Goal: Transaction & Acquisition: Purchase product/service

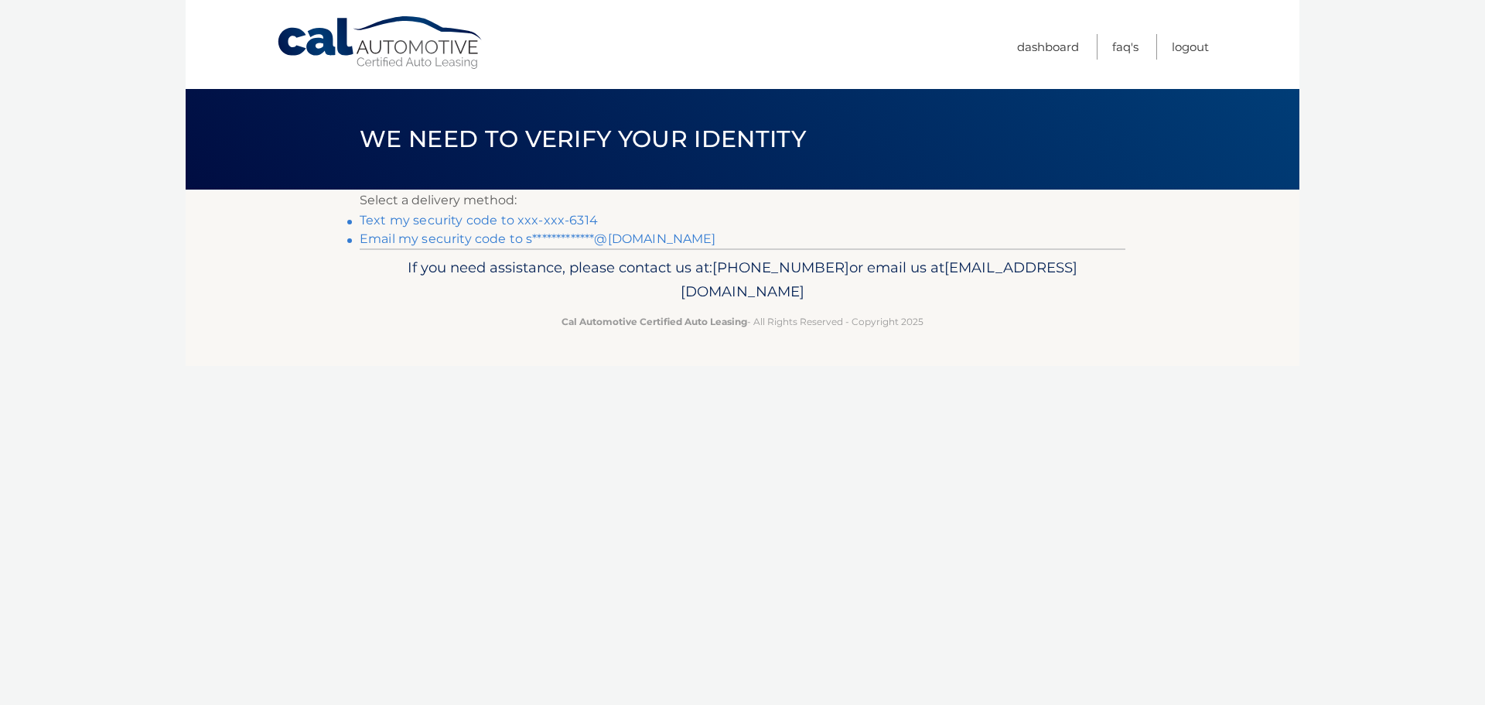
click at [459, 221] on link "Text my security code to xxx-xxx-6314" at bounding box center [479, 220] width 238 height 15
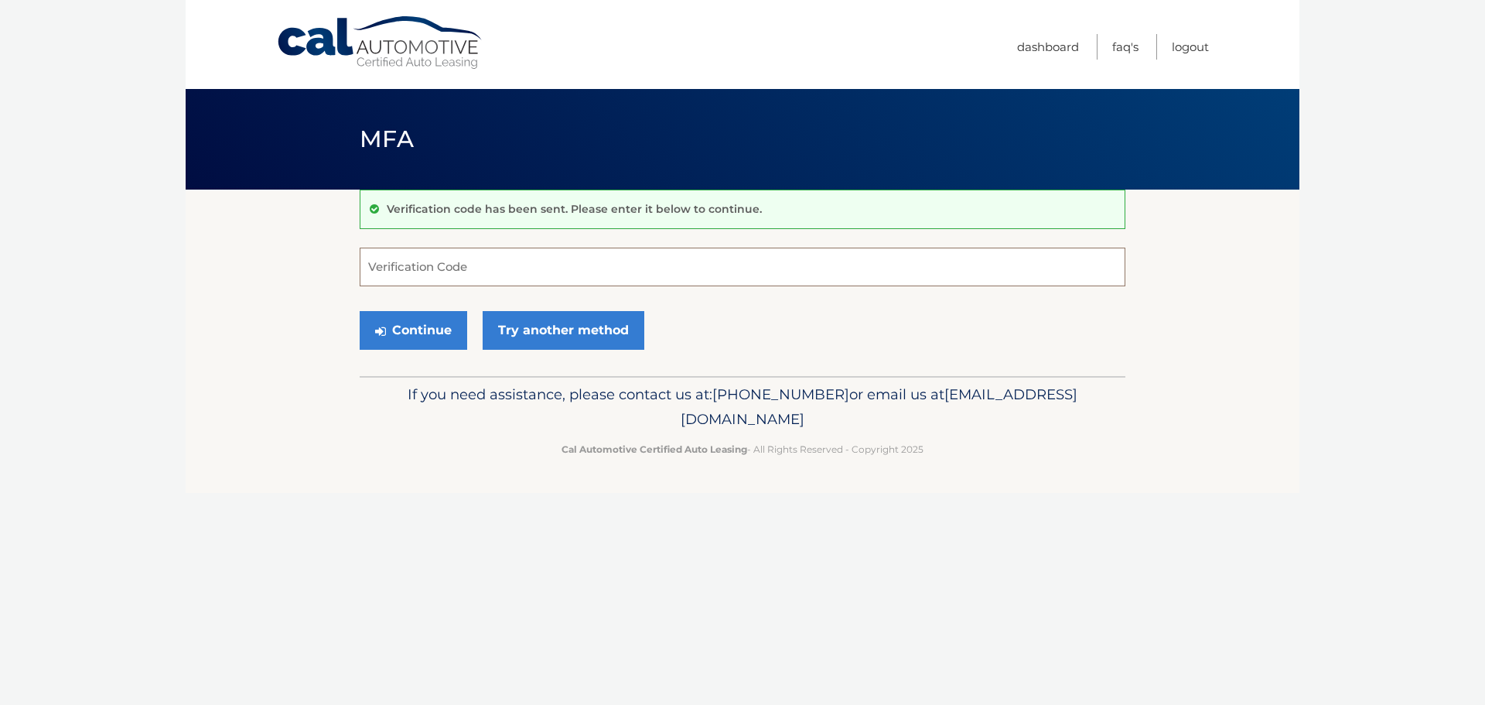
click at [473, 270] on input "Verification Code" at bounding box center [743, 266] width 766 height 39
type input "552787"
click at [417, 330] on button "Continue" at bounding box center [413, 330] width 107 height 39
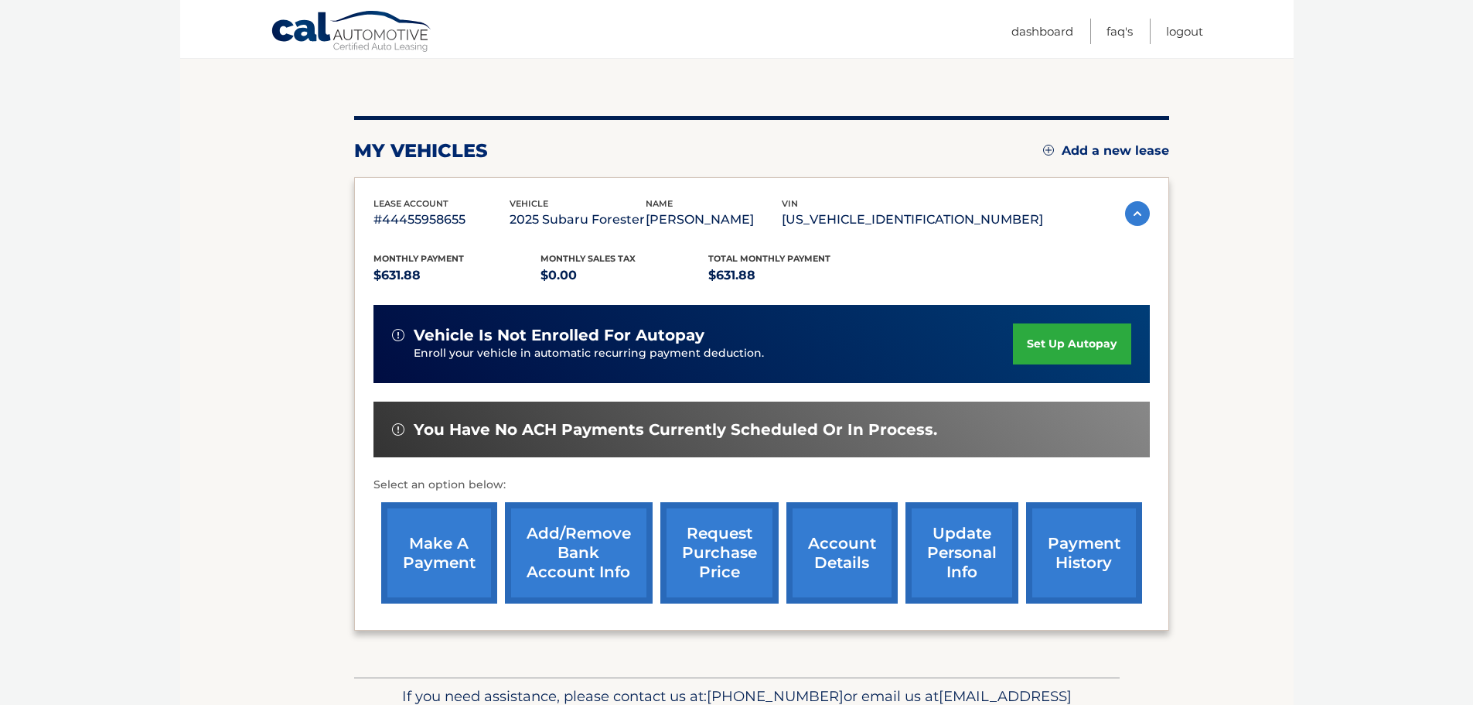
scroll to position [155, 0]
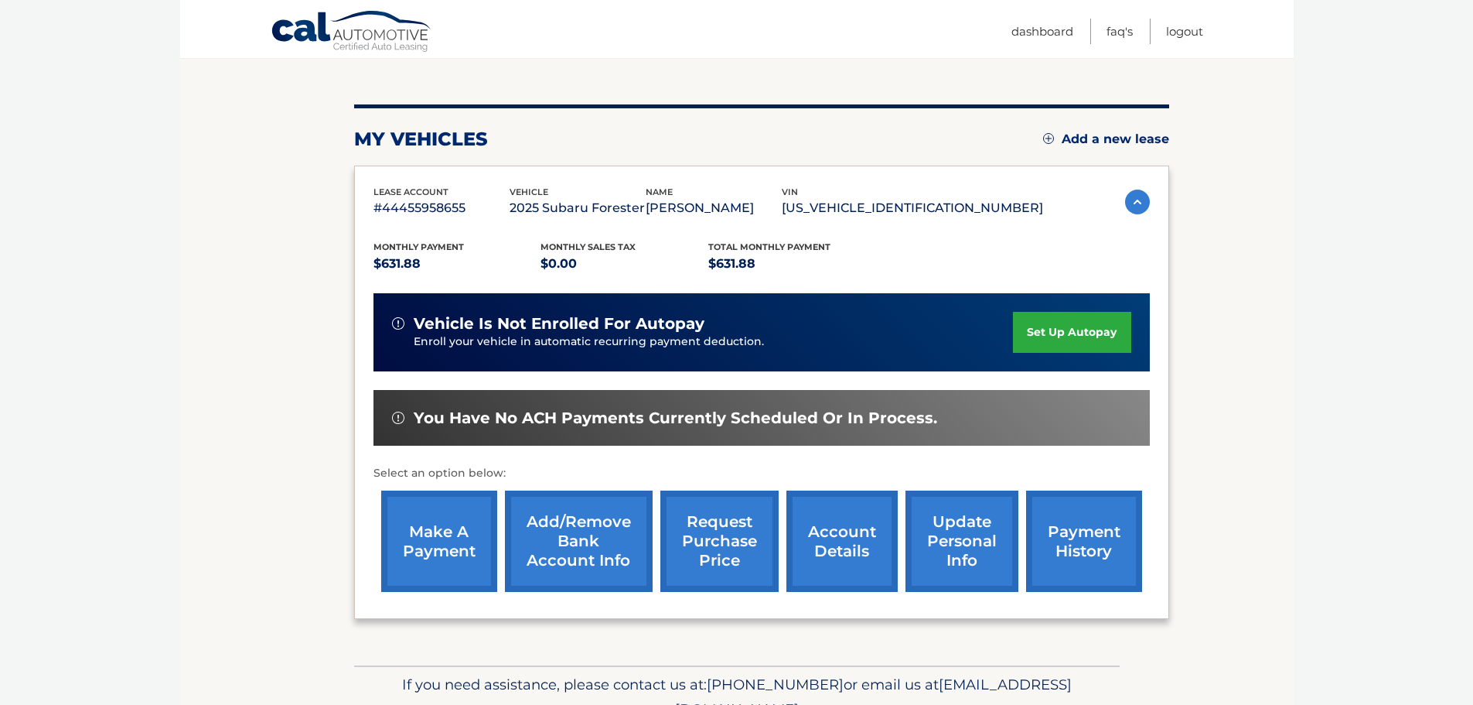
click at [1057, 542] on link "payment history" at bounding box center [1084, 540] width 116 height 101
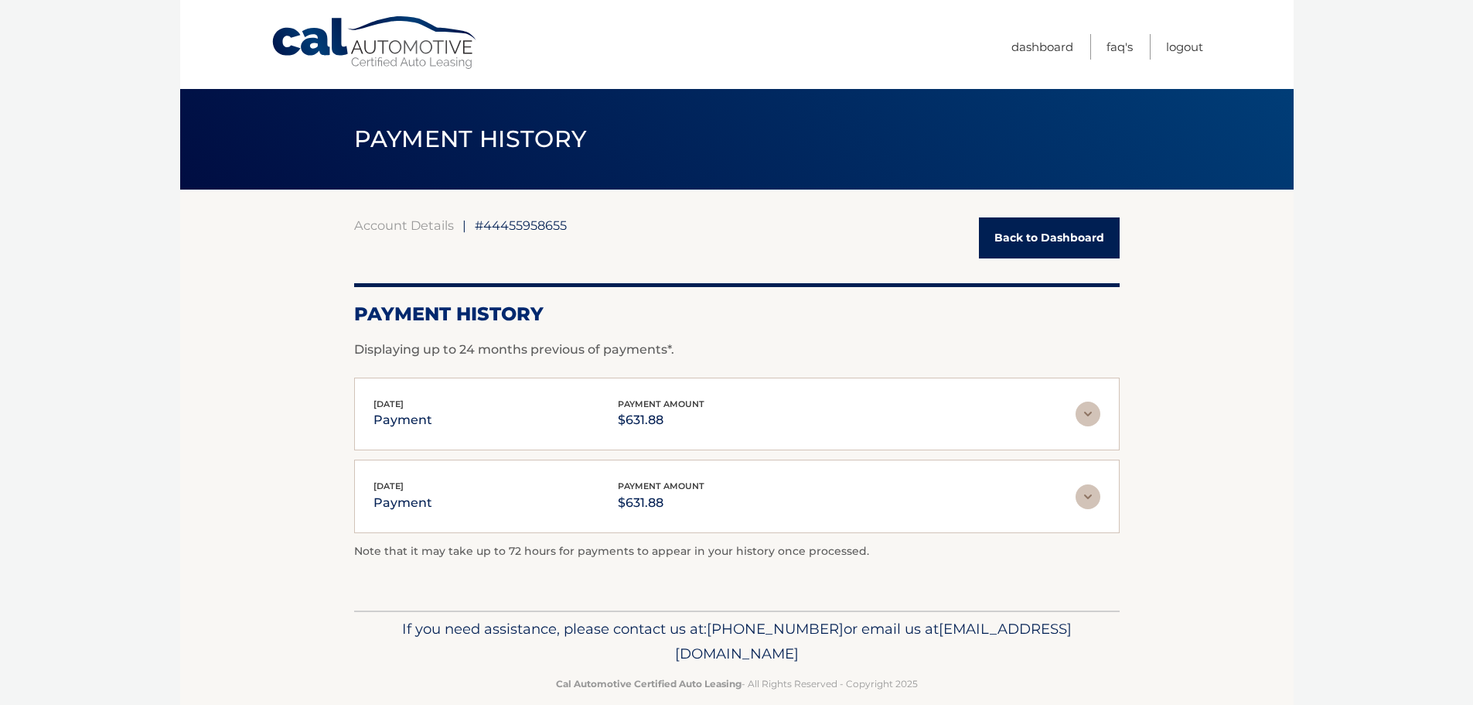
drag, startPoint x: 1018, startPoint y: 235, endPoint x: 1013, endPoint y: 260, distance: 25.2
click at [1018, 236] on link "Back to Dashboard" at bounding box center [1049, 237] width 141 height 41
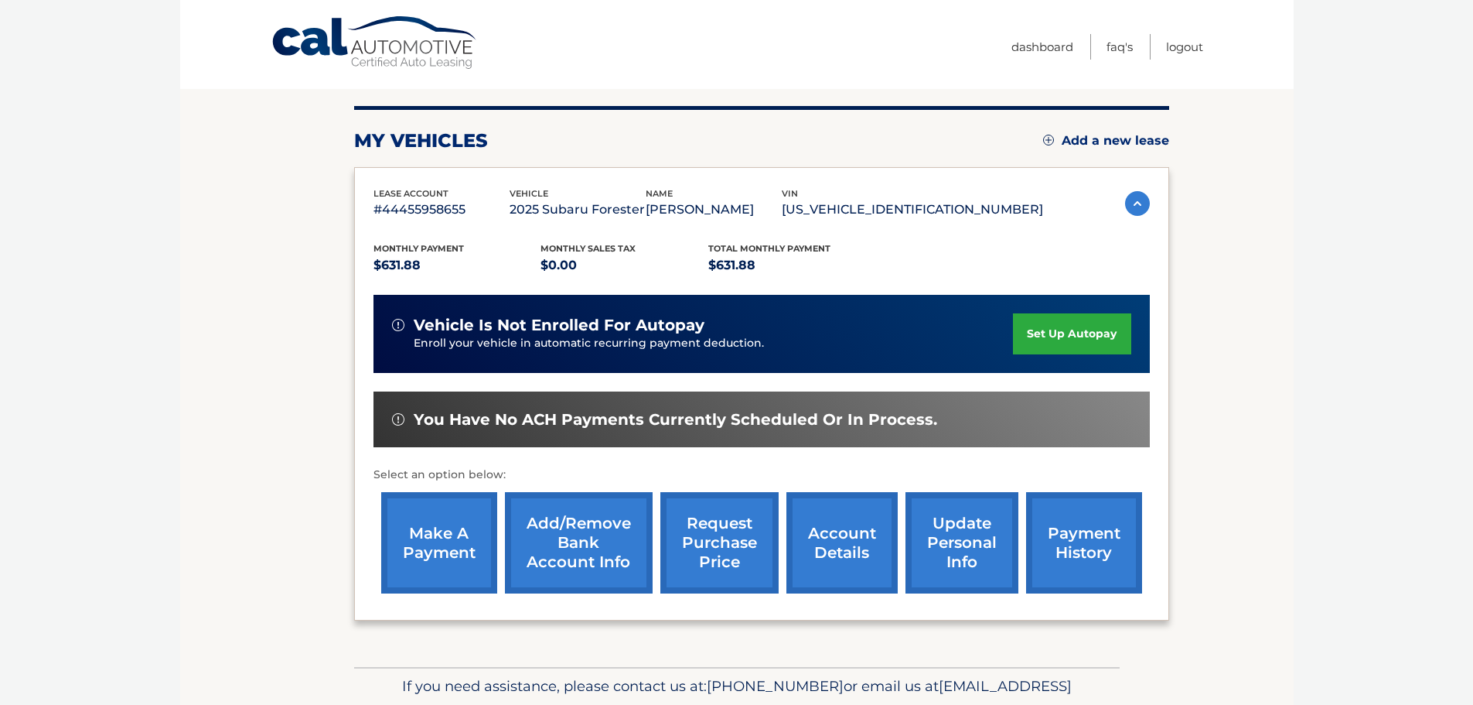
scroll to position [155, 0]
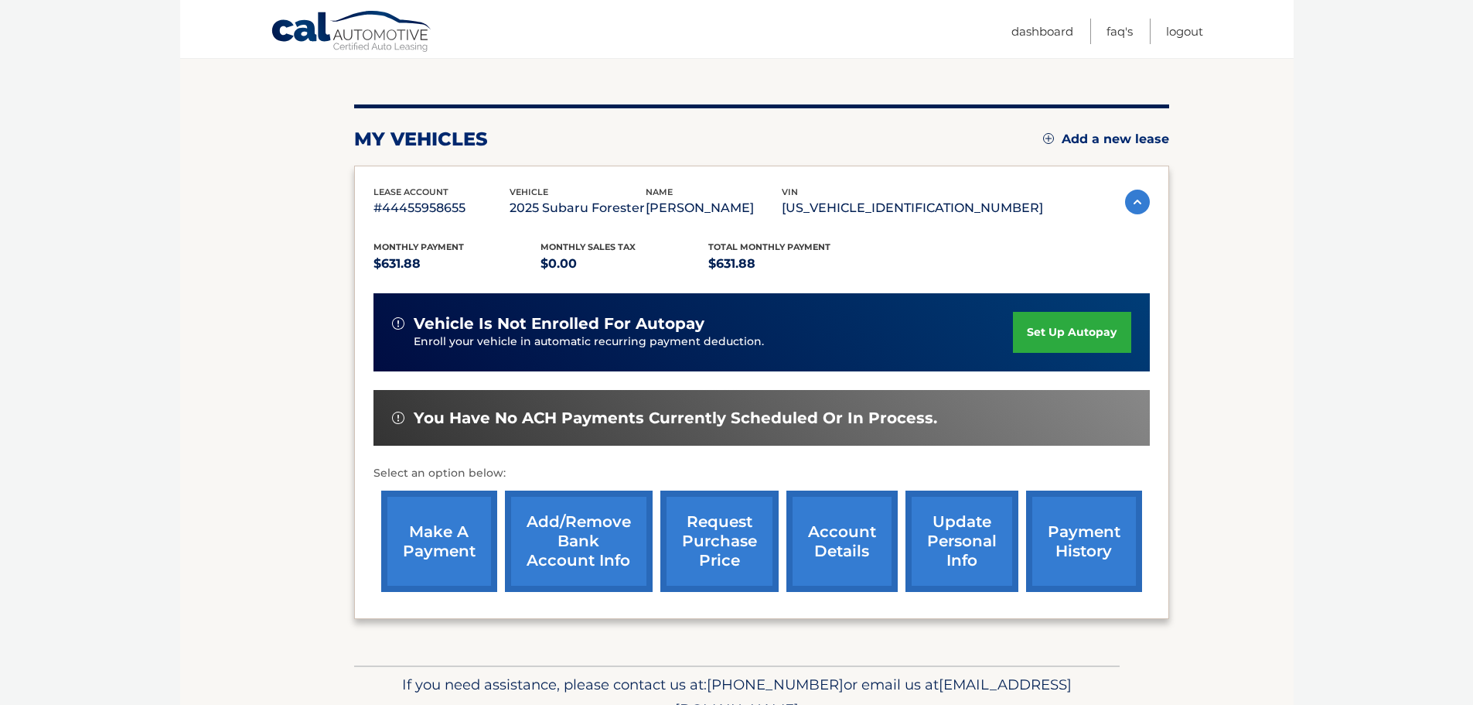
click at [443, 561] on link "make a payment" at bounding box center [439, 540] width 116 height 101
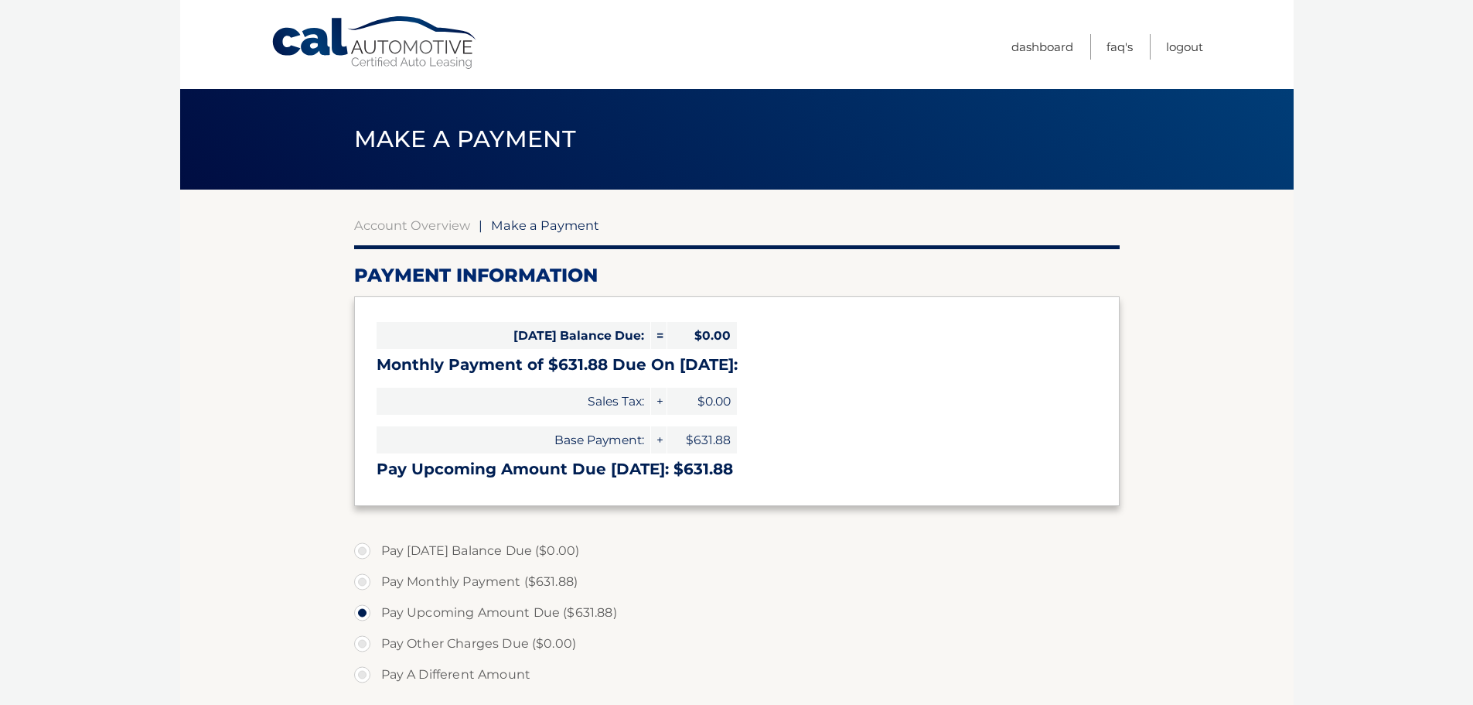
select select "ODlmMjY1NDItYTQ3Zi00YWI3LTgxNTItZGFmNzg3MTNmNWQ3"
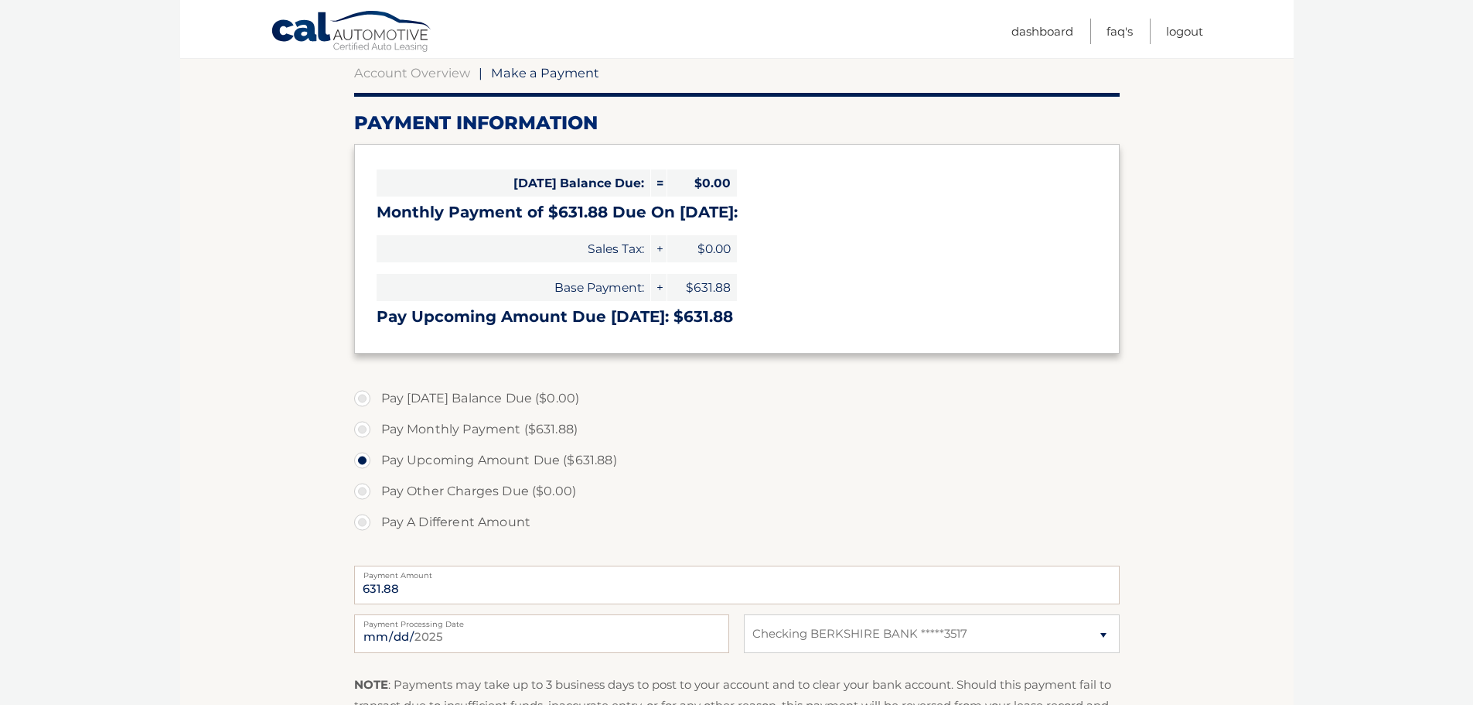
scroll to position [155, 0]
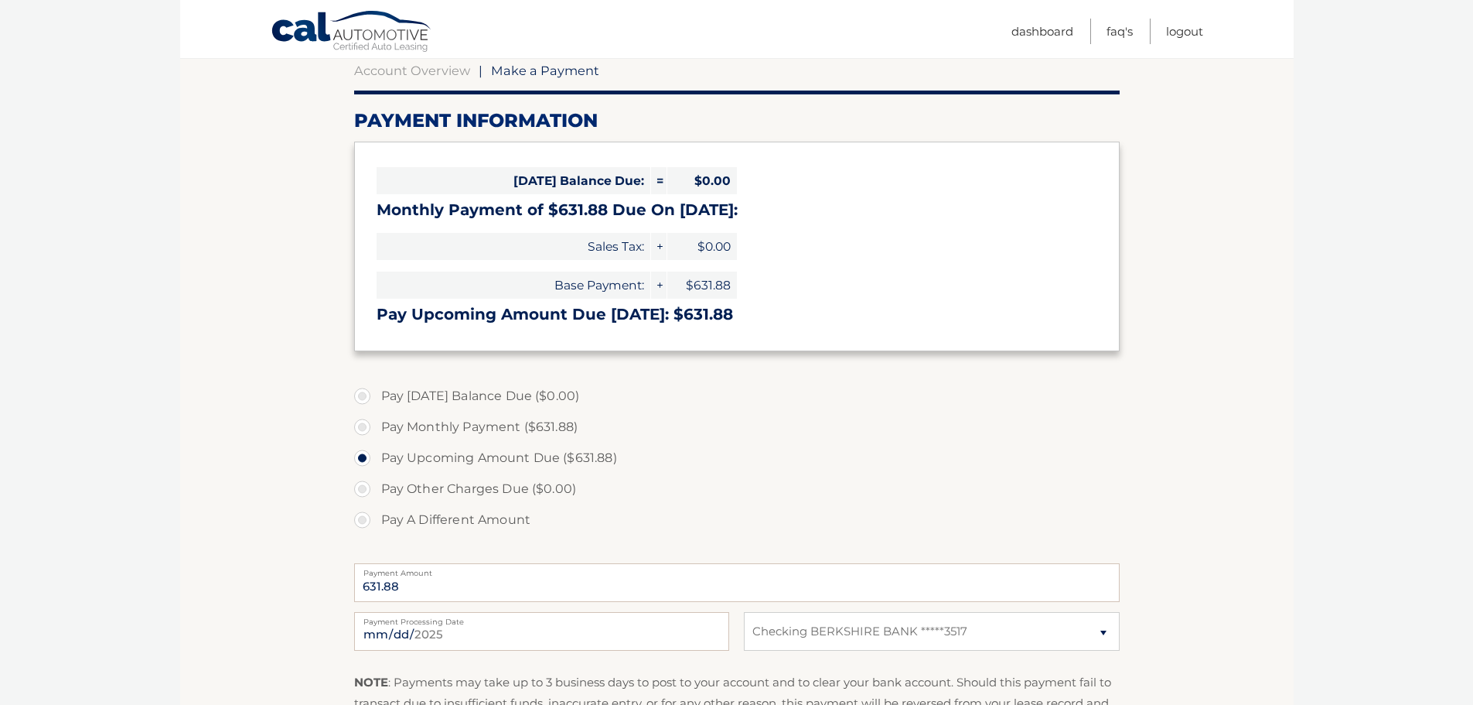
click at [432, 421] on label "Pay Monthly Payment ($631.88)" at bounding box center [737, 426] width 766 height 31
click at [376, 421] on input "Pay Monthly Payment ($631.88)" at bounding box center [367, 423] width 15 height 25
radio input "true"
click at [356, 425] on label "Pay Monthly Payment ($631.88)" at bounding box center [737, 426] width 766 height 31
click at [360, 425] on input "Pay Monthly Payment ($631.88)" at bounding box center [367, 423] width 15 height 25
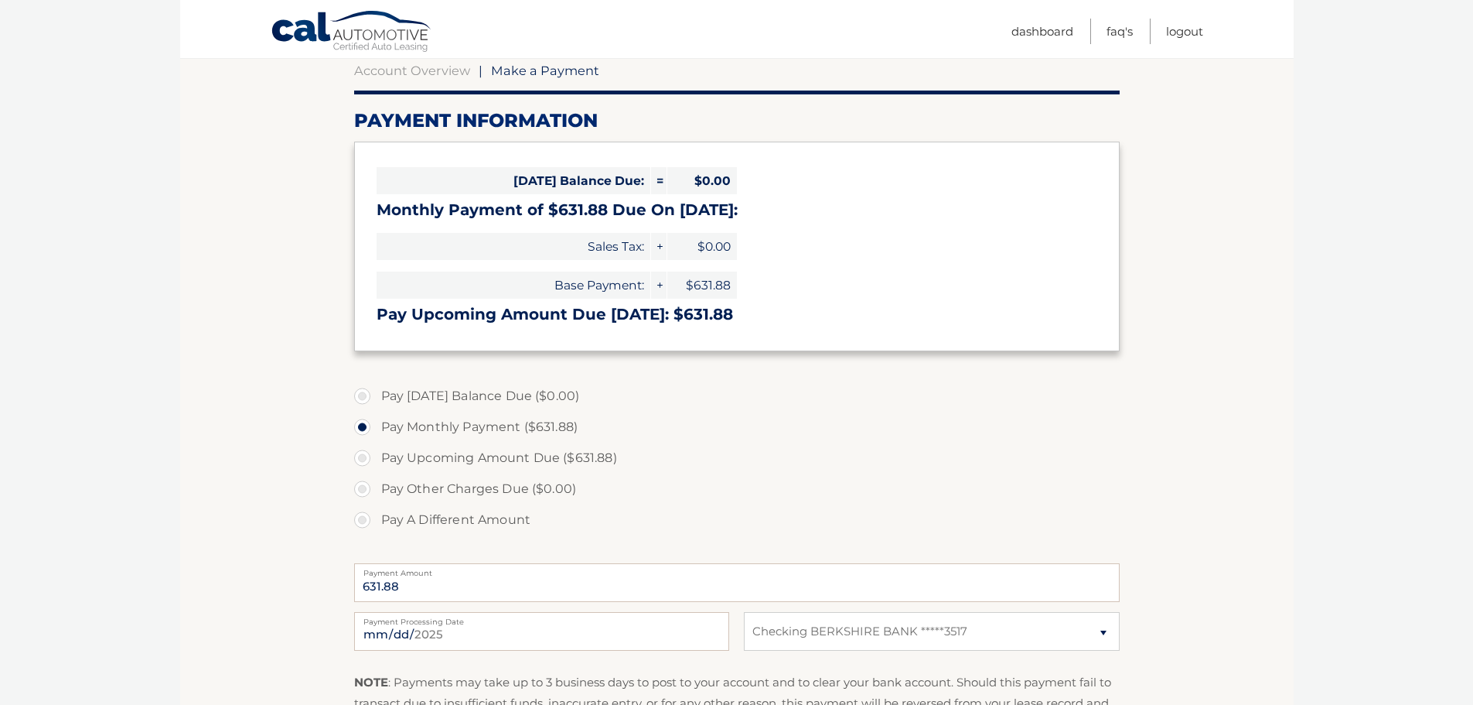
click at [362, 427] on label "Pay Monthly Payment ($631.88)" at bounding box center [737, 426] width 766 height 31
click at [362, 427] on input "Pay Monthly Payment ($631.88)" at bounding box center [367, 423] width 15 height 25
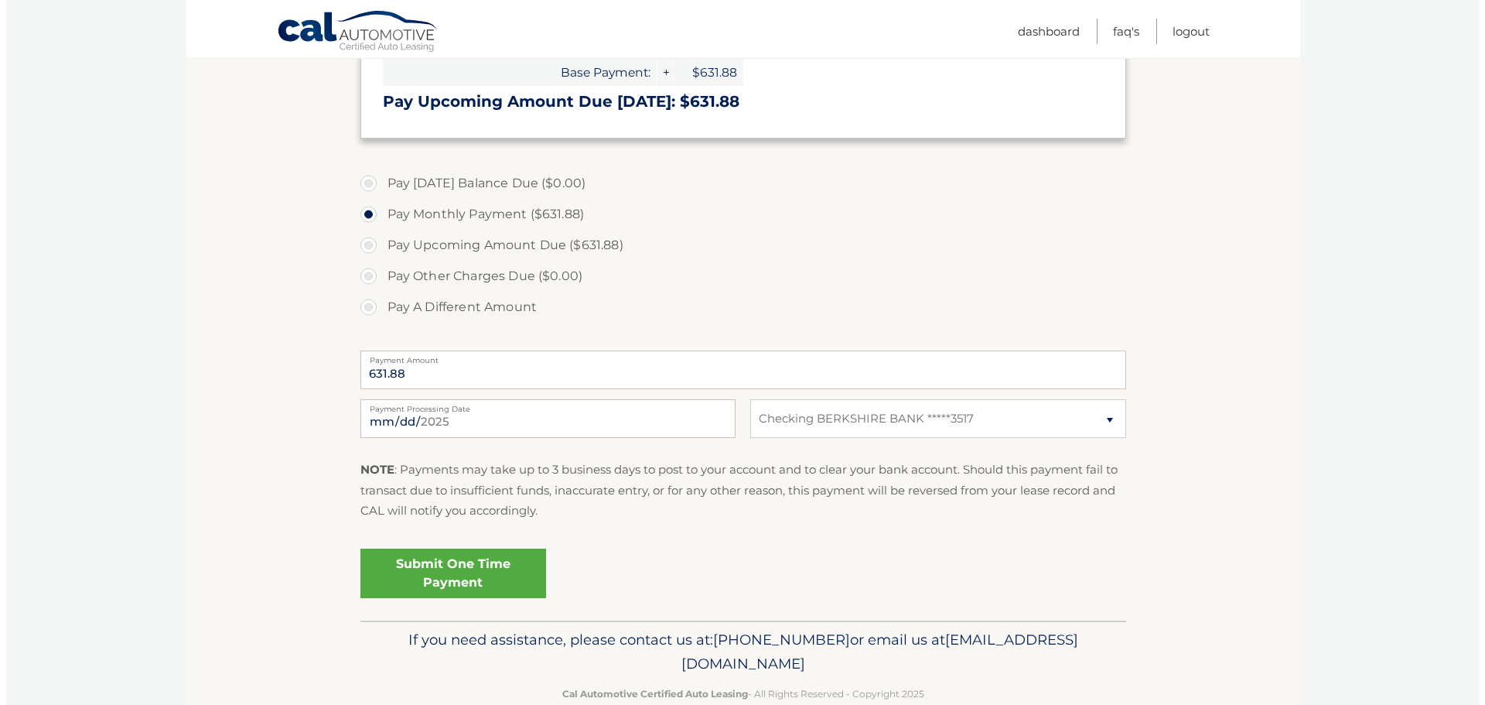
scroll to position [401, 0]
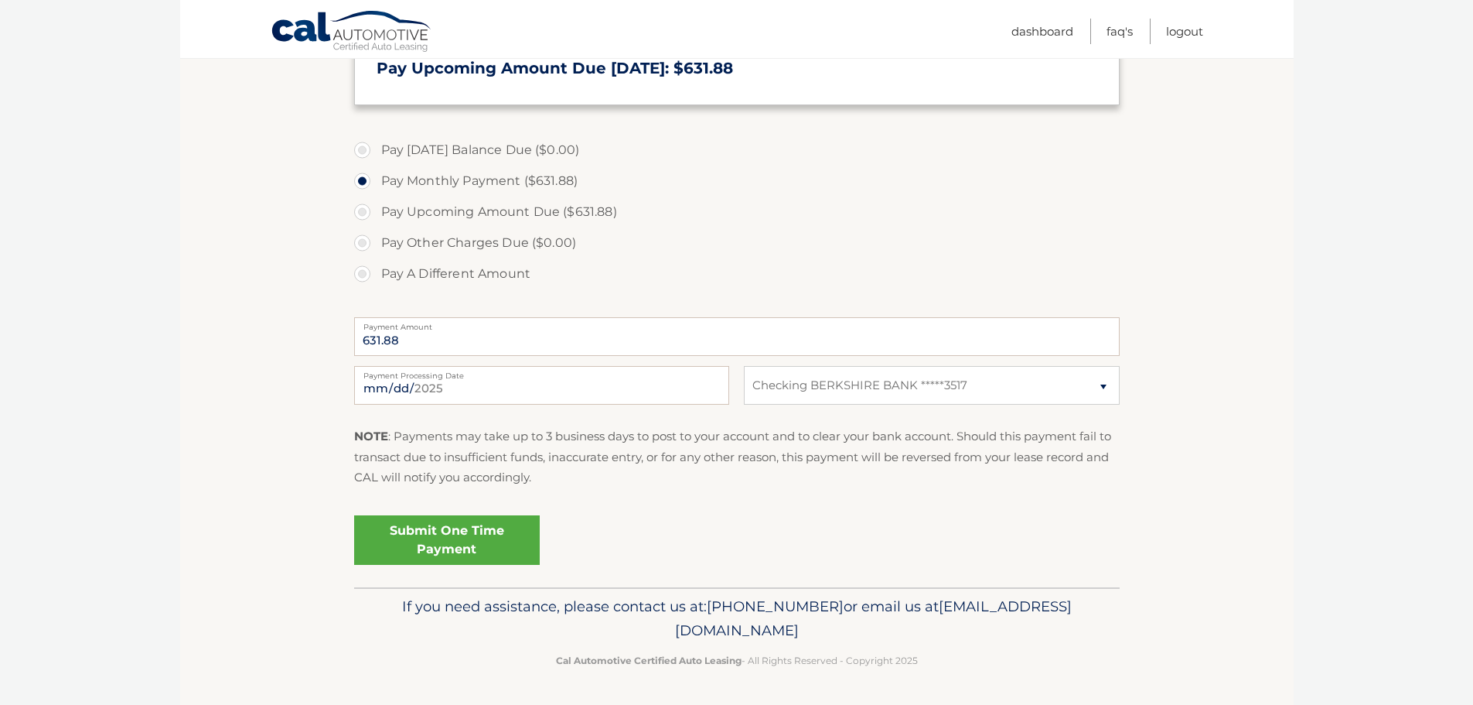
click at [391, 211] on label "Pay Upcoming Amount Due ($631.88)" at bounding box center [737, 211] width 766 height 31
click at [376, 211] on input "Pay Upcoming Amount Due ($631.88)" at bounding box center [367, 208] width 15 height 25
radio input "true"
click at [440, 541] on link "Submit One Time Payment" at bounding box center [447, 539] width 186 height 49
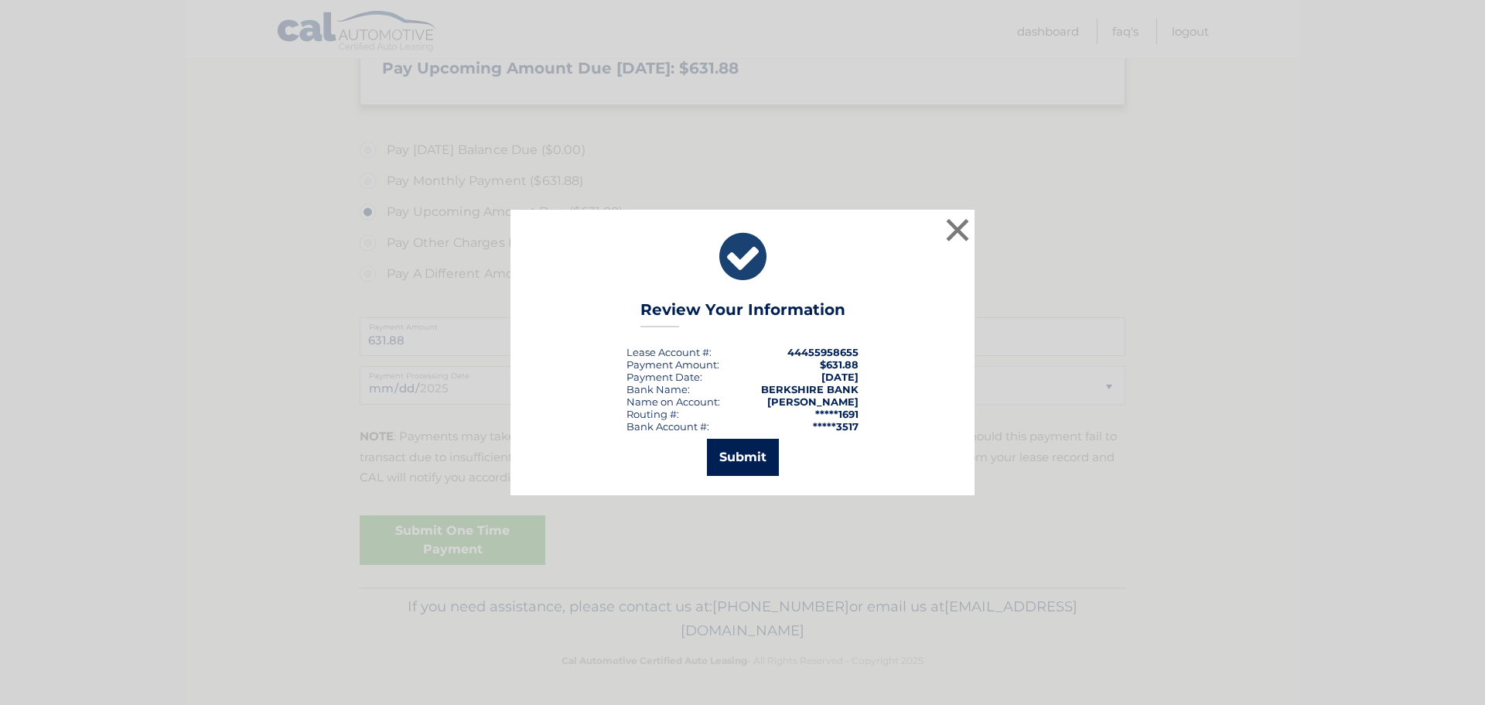
click at [731, 452] on button "Submit" at bounding box center [743, 456] width 72 height 37
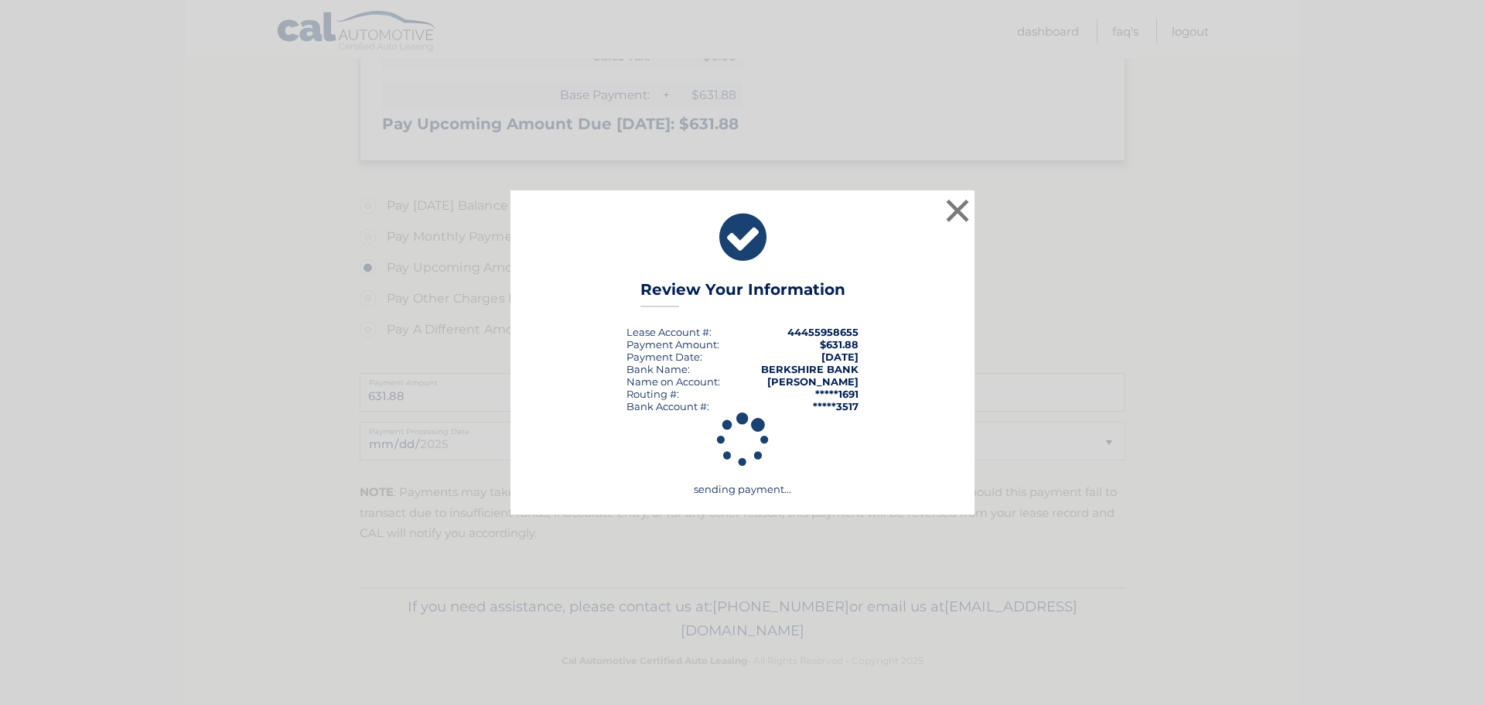
scroll to position [345, 0]
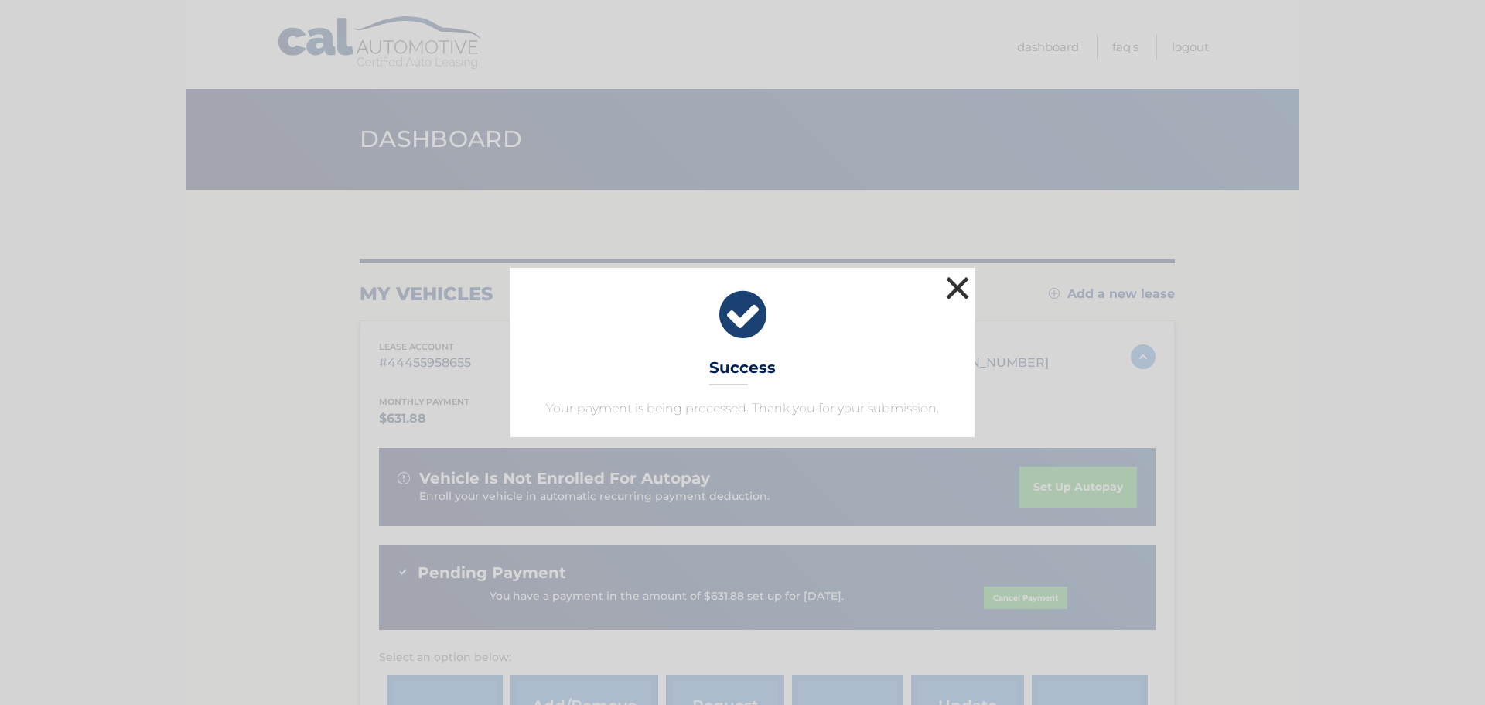
click at [959, 288] on button "×" at bounding box center [957, 287] width 31 height 31
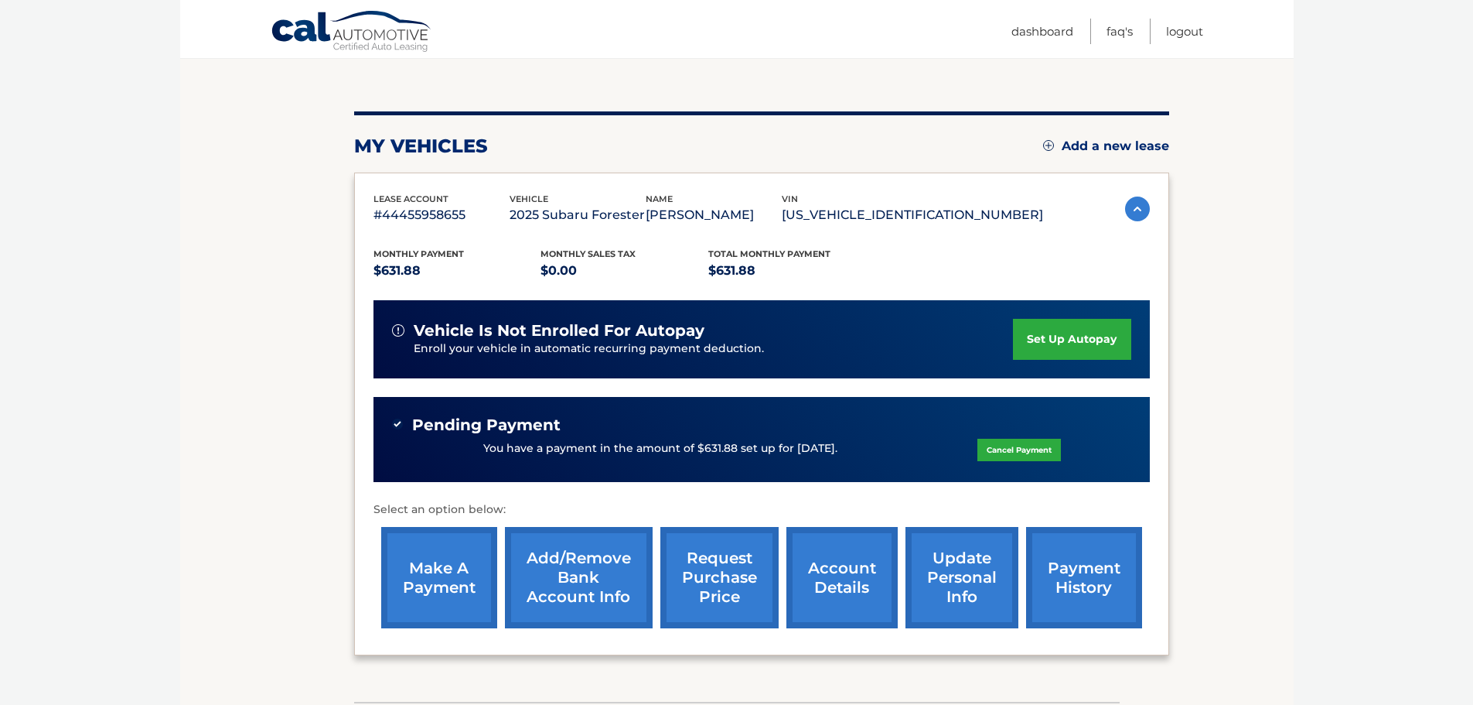
scroll to position [155, 0]
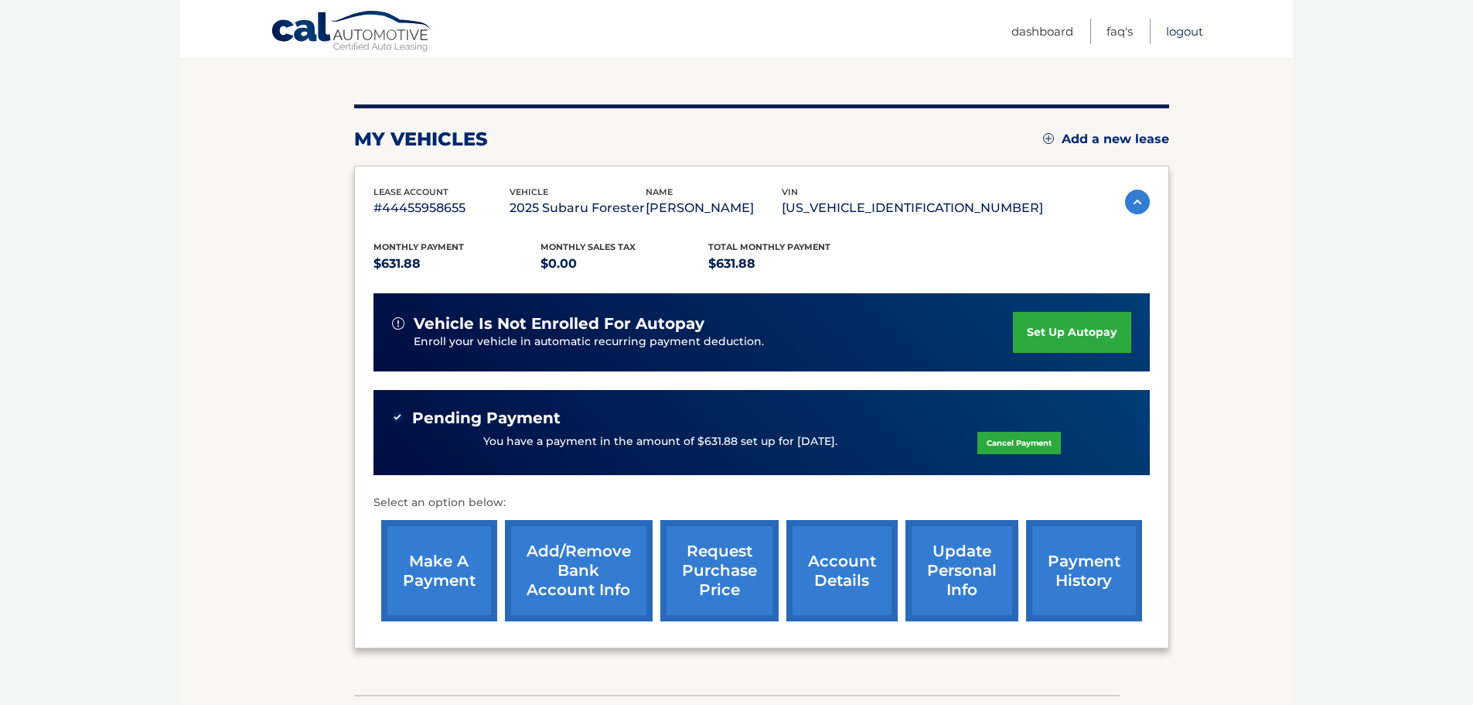
click at [1182, 33] on link "Logout" at bounding box center [1184, 32] width 37 height 26
